Goal: Information Seeking & Learning: Understand process/instructions

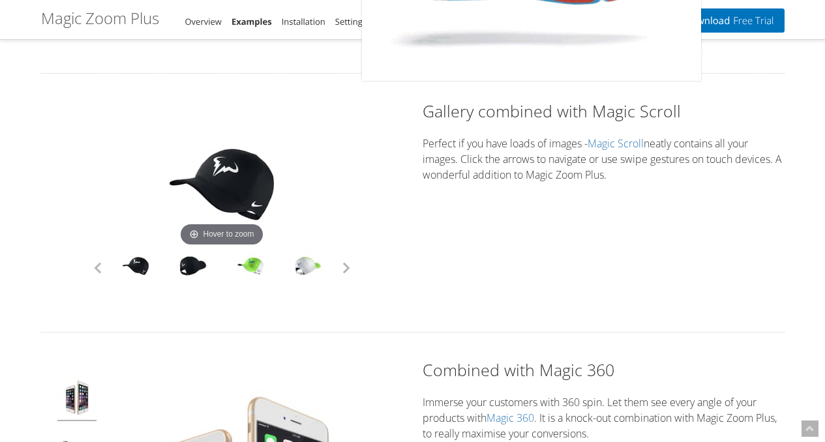
scroll to position [3259, 0]
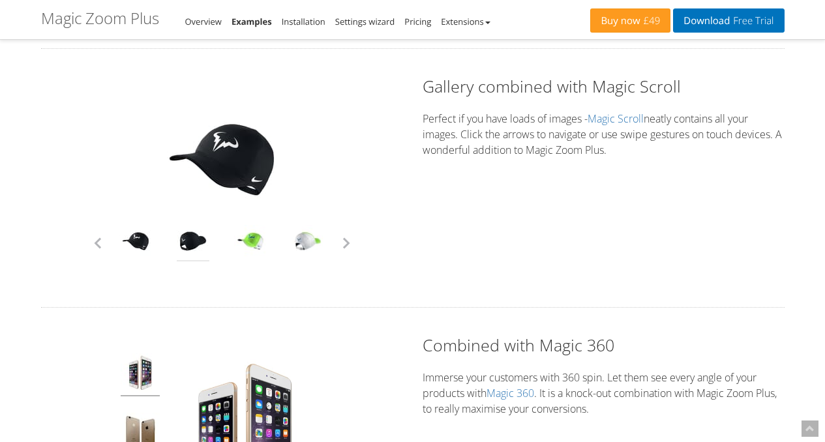
click at [195, 246] on link at bounding box center [193, 243] width 33 height 37
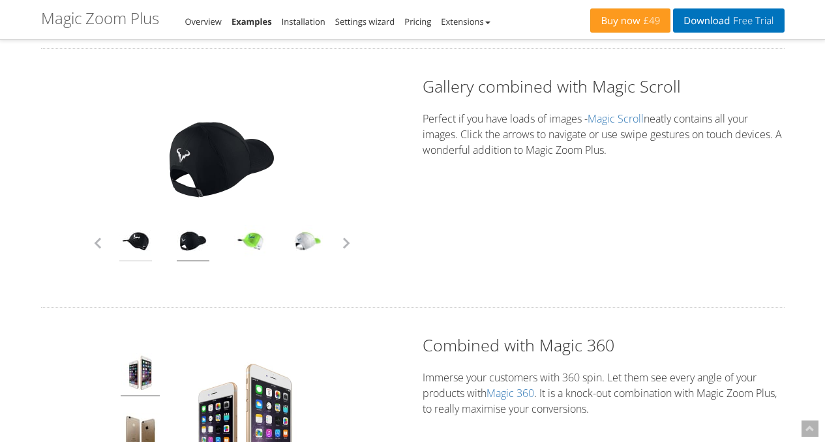
click at [144, 248] on link at bounding box center [135, 243] width 33 height 37
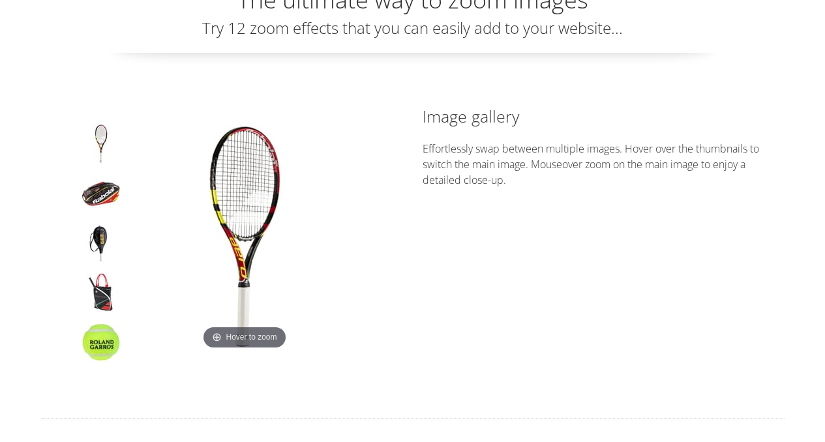
scroll to position [0, 0]
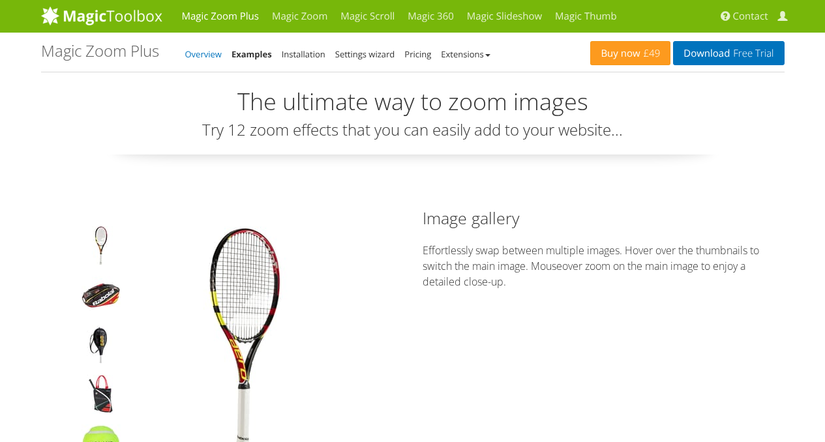
click at [206, 58] on link "Overview" at bounding box center [203, 54] width 37 height 12
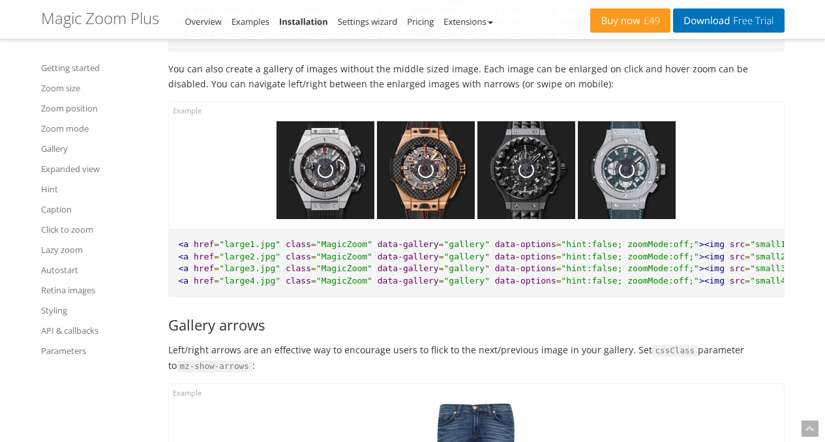
scroll to position [5932, 0]
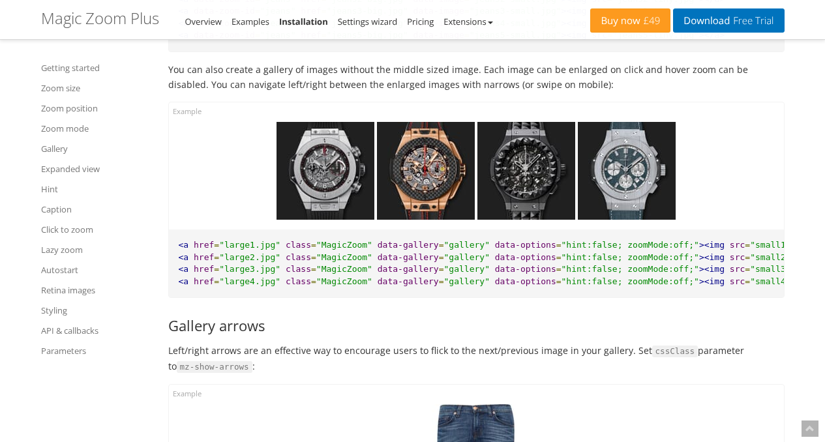
click at [525, 199] on img at bounding box center [526, 171] width 98 height 98
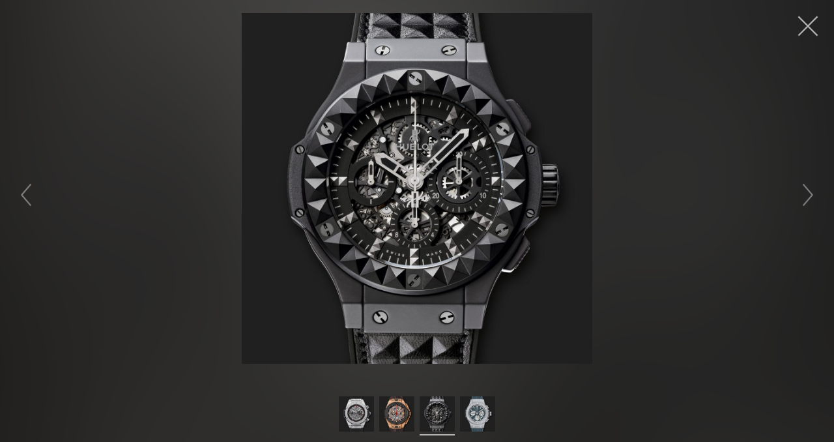
click at [809, 30] on button "button" at bounding box center [808, 26] width 39 height 39
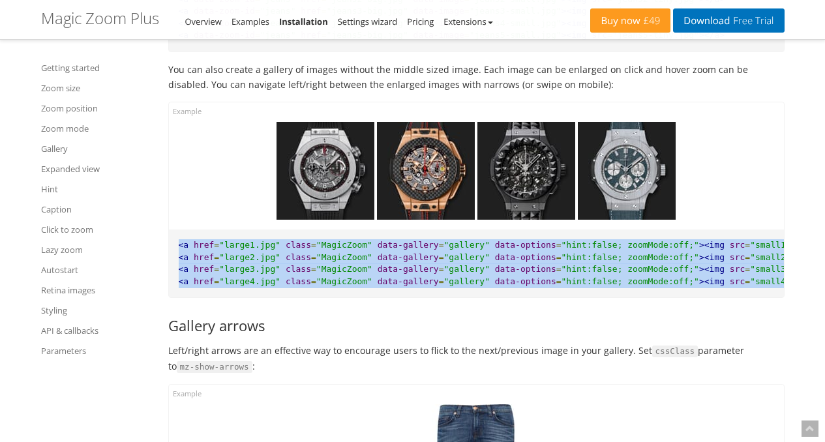
scroll to position [0, 6]
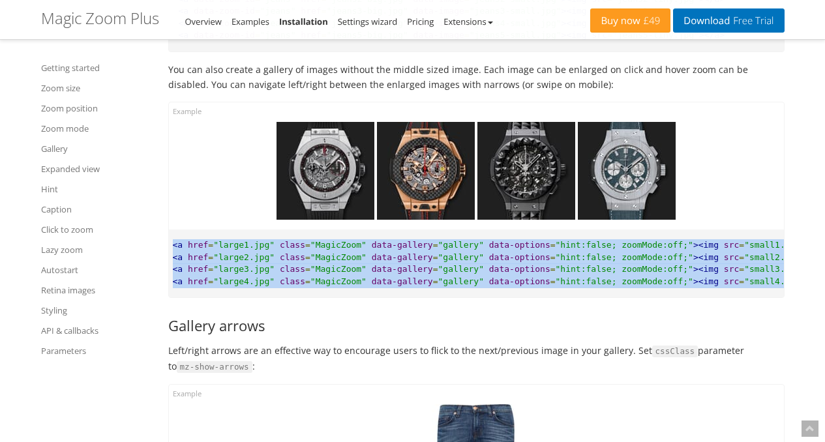
drag, startPoint x: 211, startPoint y: 269, endPoint x: 814, endPoint y: 309, distance: 605.0
copy pre "<a href = "large1.jpg" class = "MagicZoom" data-gallery = "gallery" data-option…"
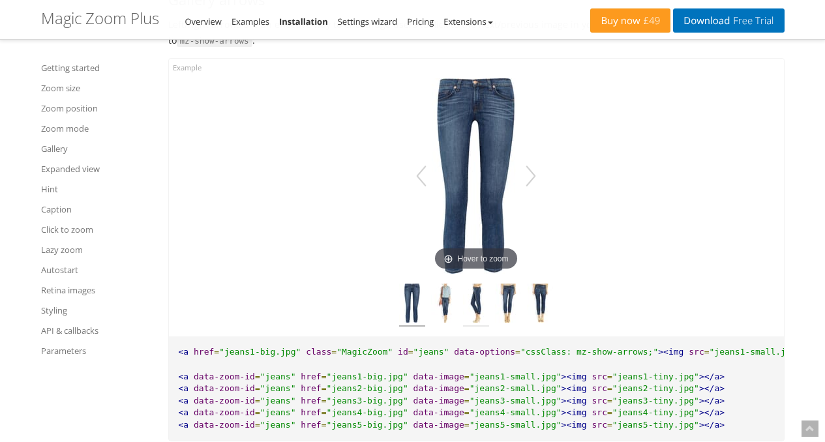
click at [476, 327] on img at bounding box center [476, 305] width 26 height 43
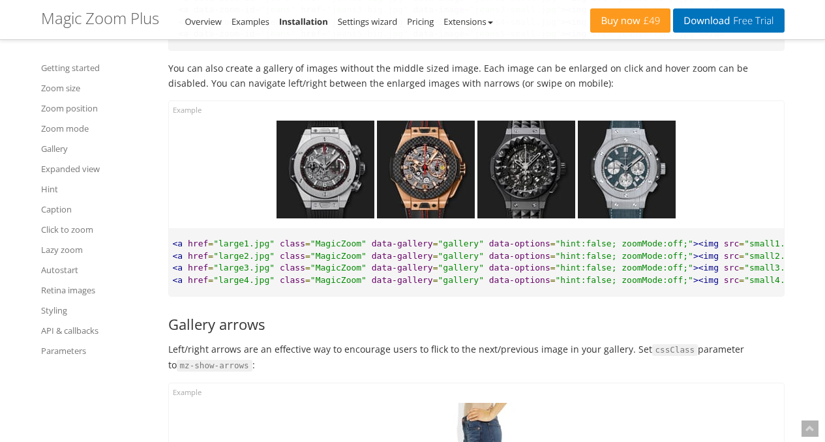
scroll to position [5932, 0]
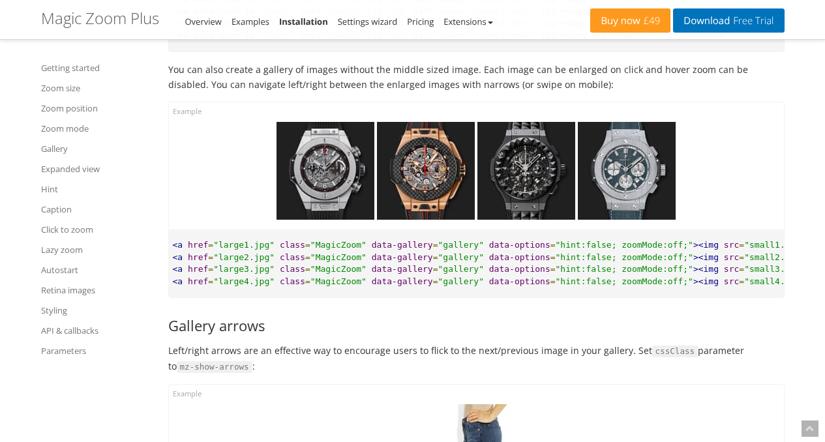
click at [372, 250] on span "data-gallery" at bounding box center [402, 245] width 61 height 10
drag, startPoint x: 366, startPoint y: 263, endPoint x: 392, endPoint y: 265, distance: 25.5
click at [392, 250] on span "data-gallery" at bounding box center [402, 245] width 61 height 10
copy span "data-gallery"
click at [324, 250] on span ""MagicZoom"" at bounding box center [338, 245] width 56 height 10
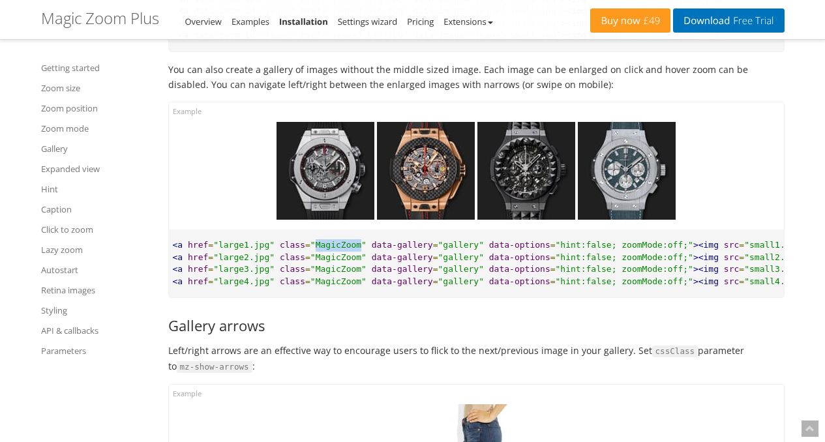
click at [324, 250] on span ""MagicZoom"" at bounding box center [338, 245] width 56 height 10
copy span "MagicZoom"
drag, startPoint x: 359, startPoint y: 262, endPoint x: 456, endPoint y: 256, distance: 98.0
click at [456, 256] on pre "<a href = "large1.jpg" class = "MagicZoom" data-gallery = "gallery" data-option…" at bounding box center [476, 263] width 615 height 68
copy pre "data-gallery = "gallery""
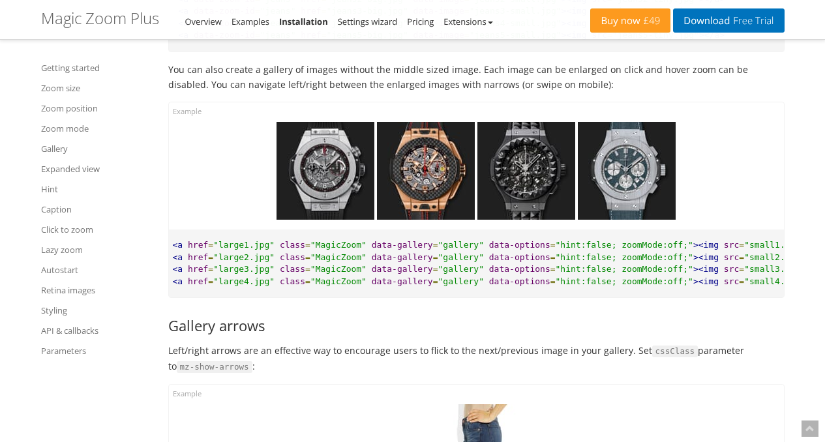
click at [489, 262] on span "data-options" at bounding box center [519, 257] width 61 height 10
drag, startPoint x: 461, startPoint y: 263, endPoint x: 478, endPoint y: 233, distance: 34.2
click at [489, 250] on span "data-options" at bounding box center [519, 245] width 61 height 10
click at [489, 286] on span "data-options" at bounding box center [519, 281] width 61 height 10
drag, startPoint x: 462, startPoint y: 263, endPoint x: 649, endPoint y: 264, distance: 187.1
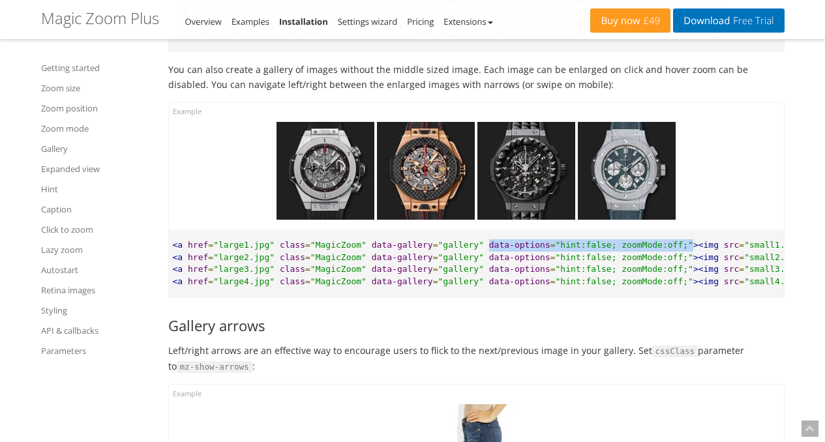
click at [649, 264] on pre "<a href = "large1.jpg" class = "MagicZoom" data-gallery = "gallery" data-option…" at bounding box center [476, 263] width 615 height 68
copy pre "data-options = "hint:false; zoomMode:off;""
